Goal: Transaction & Acquisition: Purchase product/service

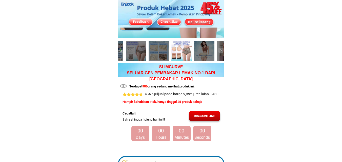
scroll to position [101, 0]
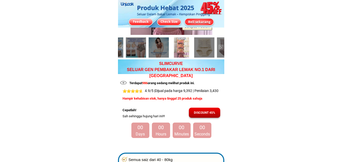
click at [173, 61] on p "SLIMCURVE SELUAR GEN PEMBAKAR LEMAK NO.1 DARI JEPUN" at bounding box center [171, 70] width 106 height 18
copy p "SLIMCURVE"
click at [175, 71] on p "SLIMCURVE SELUAR GEN PEMBAKAR LEMAK NO.1 DARI JEPUN" at bounding box center [171, 70] width 106 height 18
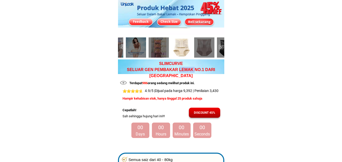
click at [175, 71] on p "SLIMCURVE SELUAR GEN PEMBAKAR LEMAK NO.1 DARI JEPUN" at bounding box center [171, 70] width 106 height 18
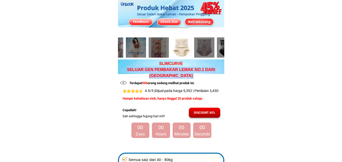
click at [175, 71] on p "SLIMCURVE SELUAR GEN PEMBAKAR LEMAK NO.1 DARI JEPUN" at bounding box center [171, 70] width 106 height 18
copy p "SELUAR GEN PEMBAKAR LEMAK NO.1 DARI [GEOGRAPHIC_DATA]"
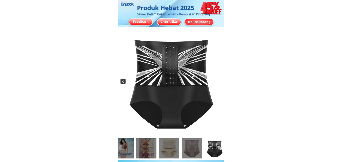
click at [121, 83] on div at bounding box center [171, 81] width 107 height 109
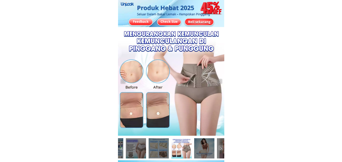
click at [166, 81] on div at bounding box center [171, 81] width 107 height 109
click at [123, 82] on img at bounding box center [123, 81] width 5 height 5
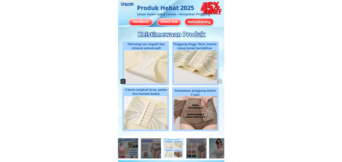
click at [123, 81] on img at bounding box center [123, 81] width 5 height 5
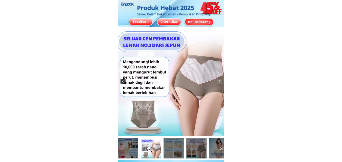
click at [123, 81] on img at bounding box center [123, 81] width 5 height 5
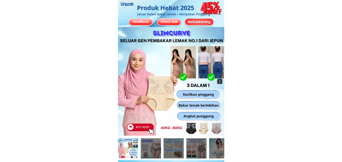
click at [219, 82] on img at bounding box center [220, 81] width 5 height 5
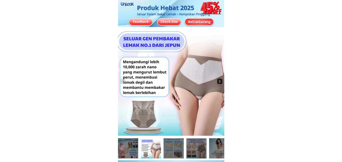
click at [221, 82] on img at bounding box center [220, 81] width 5 height 5
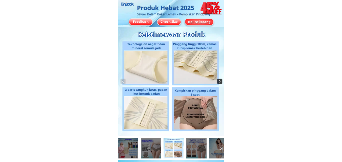
click at [220, 82] on img at bounding box center [220, 81] width 5 height 5
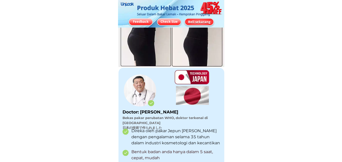
scroll to position [2687, 0]
click at [141, 102] on div at bounding box center [140, 91] width 64 height 43
click at [144, 103] on div at bounding box center [140, 91] width 64 height 43
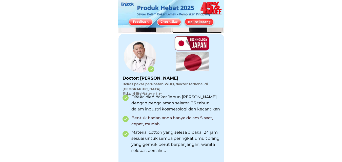
scroll to position [2712, 0]
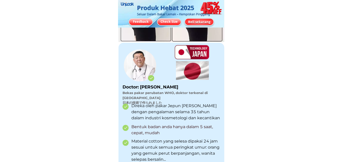
click at [189, 46] on div at bounding box center [192, 52] width 86 height 86
click at [170, 100] on p "Bekas pakar perubatan WHO, doktor terkenal di [GEOGRAPHIC_DATA] 日本の技術で作られました" at bounding box center [175, 98] width 104 height 15
click at [170, 109] on p "Direka oleh pakar Jepun [PERSON_NAME] dengan pengalaman selama 35 tahun dalam i…" at bounding box center [177, 112] width 90 height 18
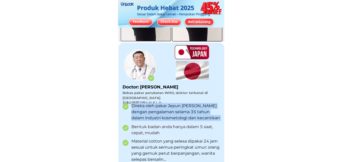
click at [170, 109] on p "Direka oleh pakar Jepun [PERSON_NAME] dengan pengalaman selama 35 tahun dalam i…" at bounding box center [177, 112] width 90 height 18
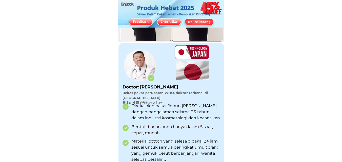
click at [162, 126] on p "Bentuk badan anda hanya dalam 5 saat, cepat, mudah" at bounding box center [177, 130] width 90 height 12
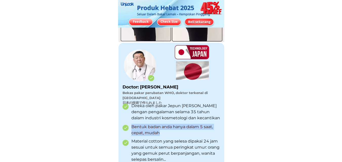
click at [162, 126] on p "Bentuk badan anda hanya dalam 5 saat, cepat, mudah" at bounding box center [177, 130] width 90 height 12
copy p "Bentuk badan anda hanya dalam 5 saat, cepat, mudah"
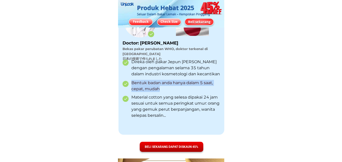
scroll to position [2763, 0]
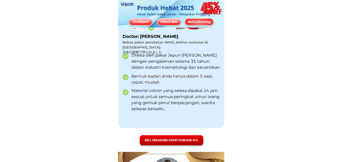
click at [159, 103] on p "Material cotton yang selesa dipakai 24 jam sesuai untuk semua peringkat umur: o…" at bounding box center [176, 100] width 89 height 24
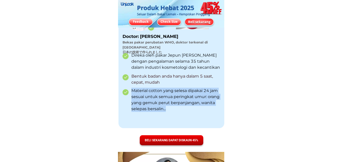
click at [159, 103] on p "Material cotton yang selesa dipakai 24 jam sesuai untuk semua peringkat umur: o…" at bounding box center [176, 100] width 89 height 24
copy p "Material cotton yang selesa dipakai 24 jam sesuai untuk semua peringkat umur: o…"
